Goal: Task Accomplishment & Management: Manage account settings

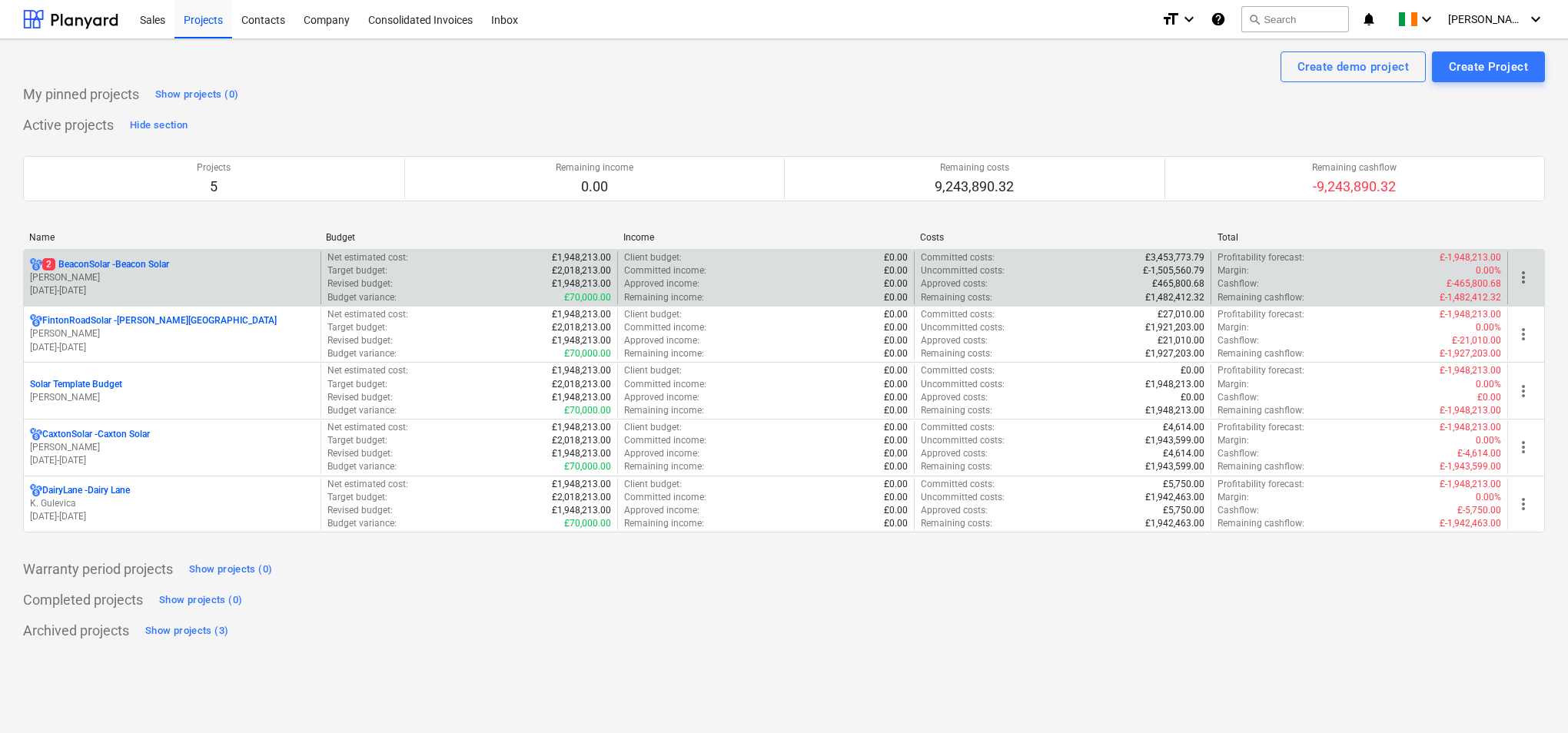
click at [294, 276] on p "[PERSON_NAME]" at bounding box center [172, 278] width 285 height 13
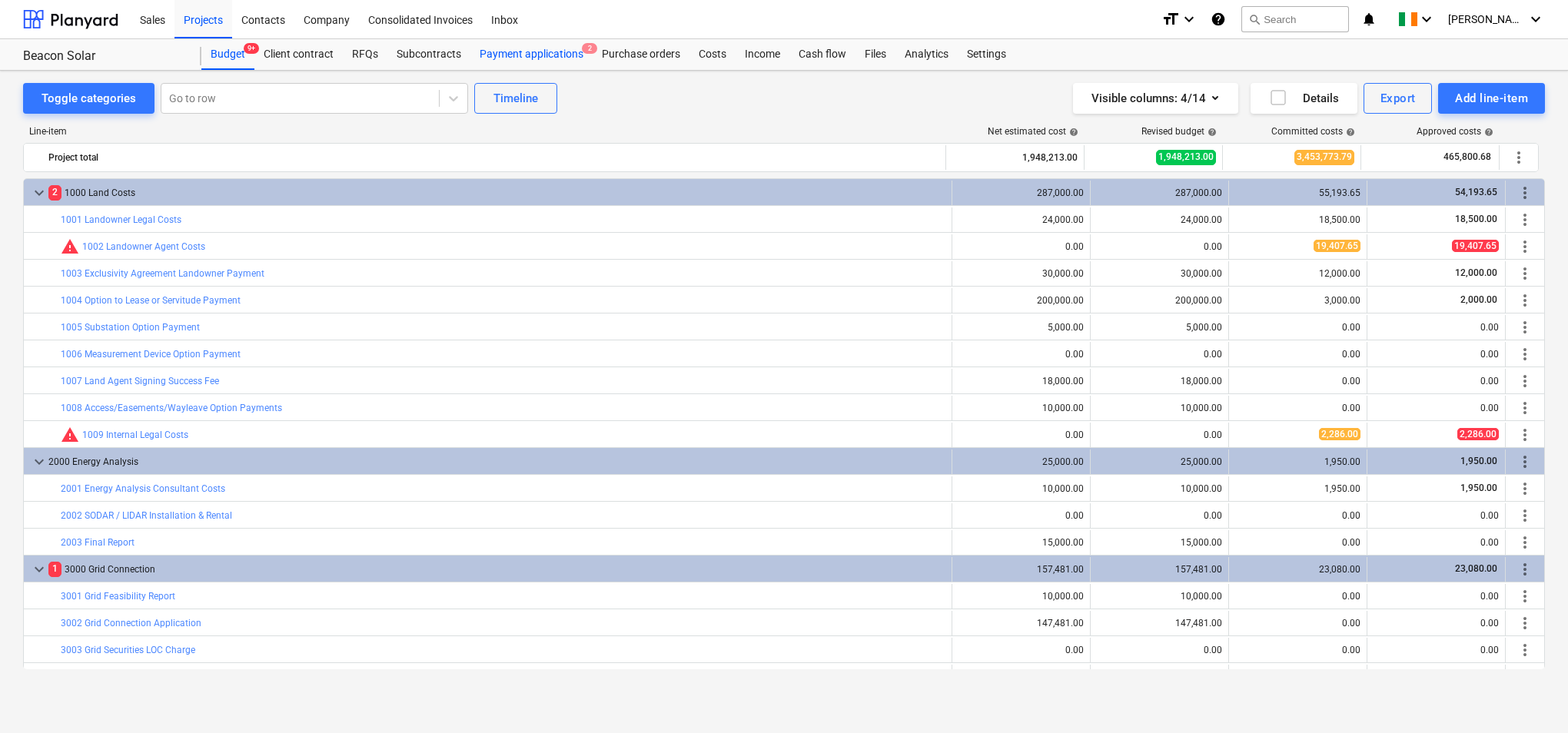
click at [543, 46] on div "Payment applications 2" at bounding box center [532, 55] width 122 height 31
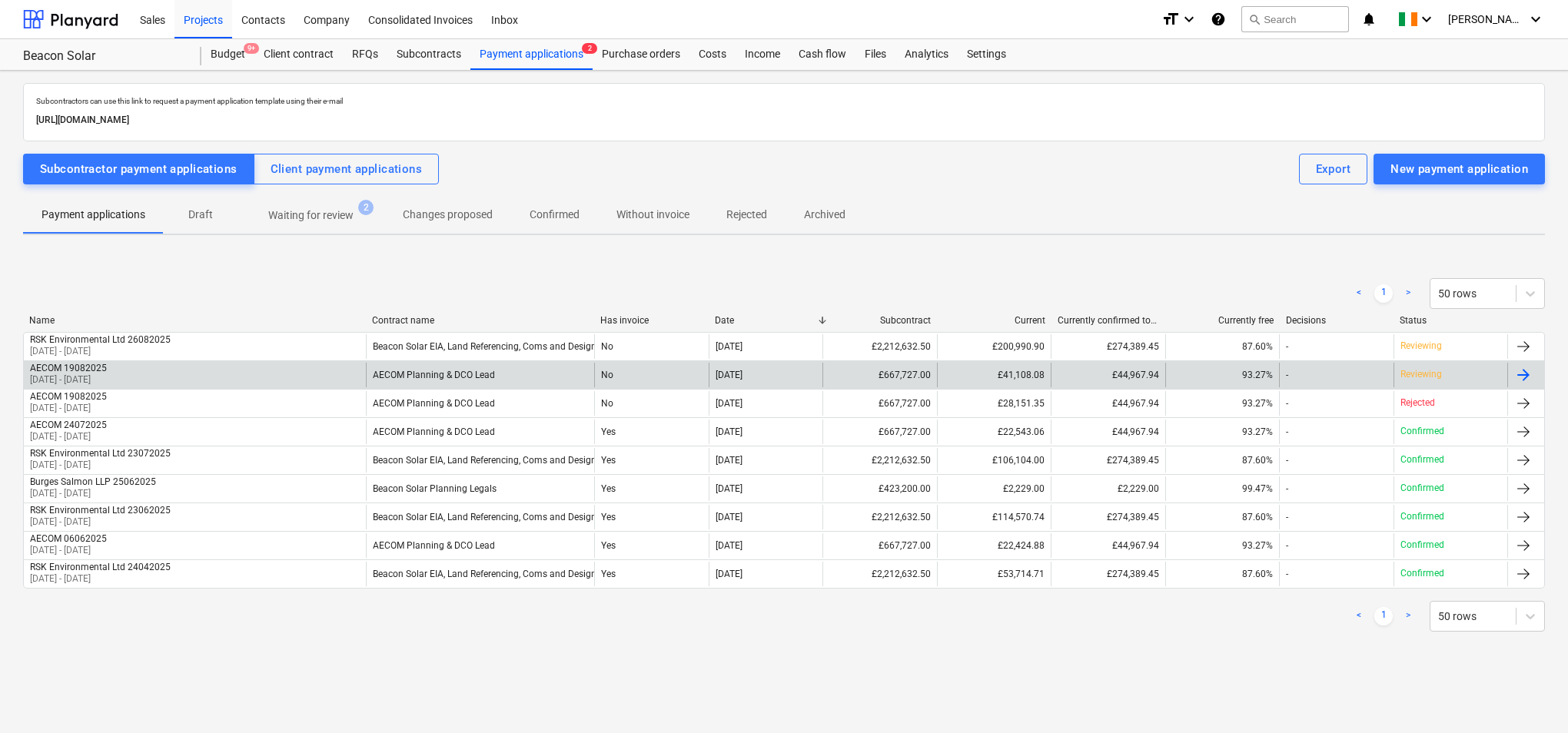
click at [515, 376] on div "AECOM Planning & DCO Lead" at bounding box center [480, 375] width 229 height 25
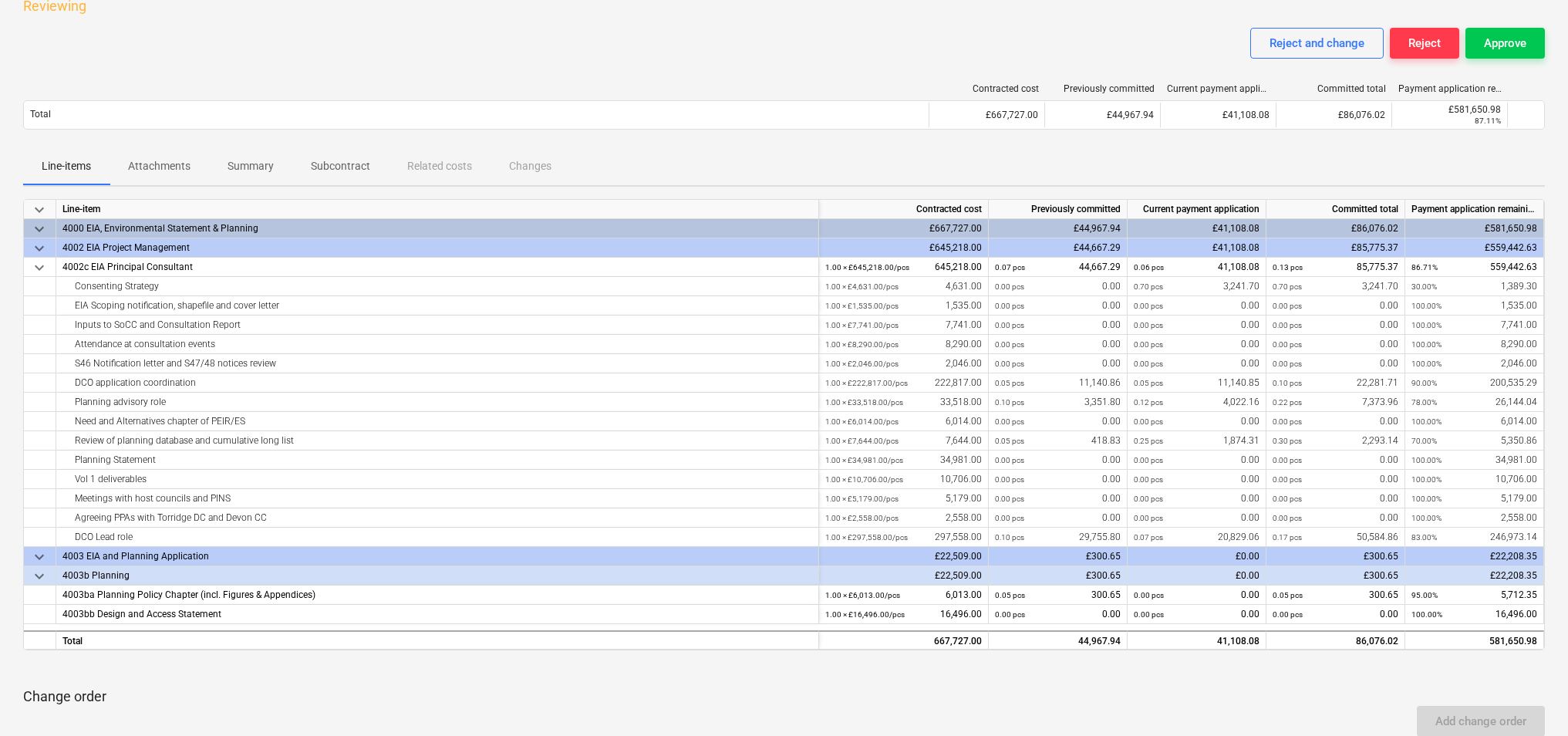
scroll to position [102, 0]
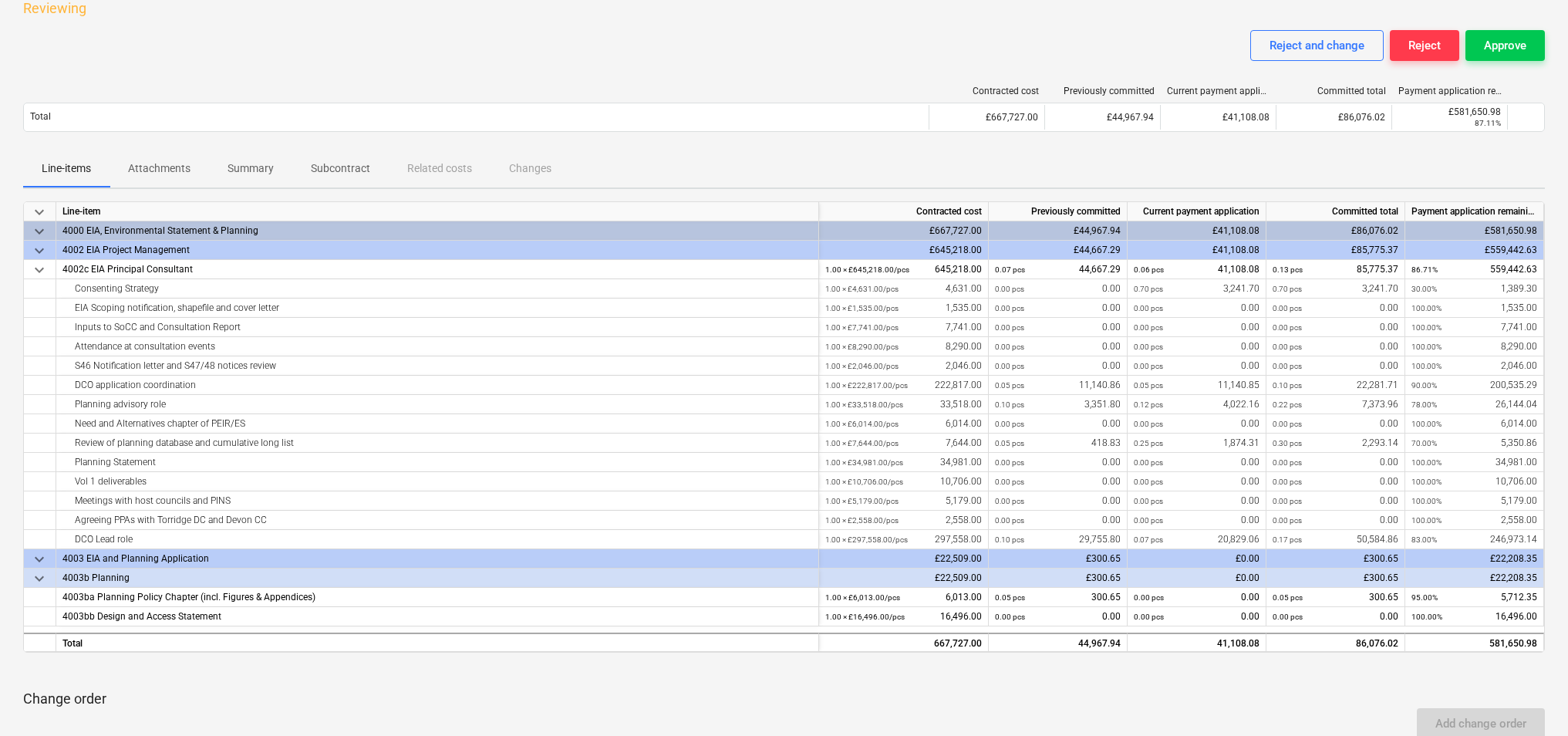
click at [803, 45] on div "Reject and change Reject Approve" at bounding box center [784, 52] width 1522 height 43
